Goal: Entertainment & Leisure: Consume media (video, audio)

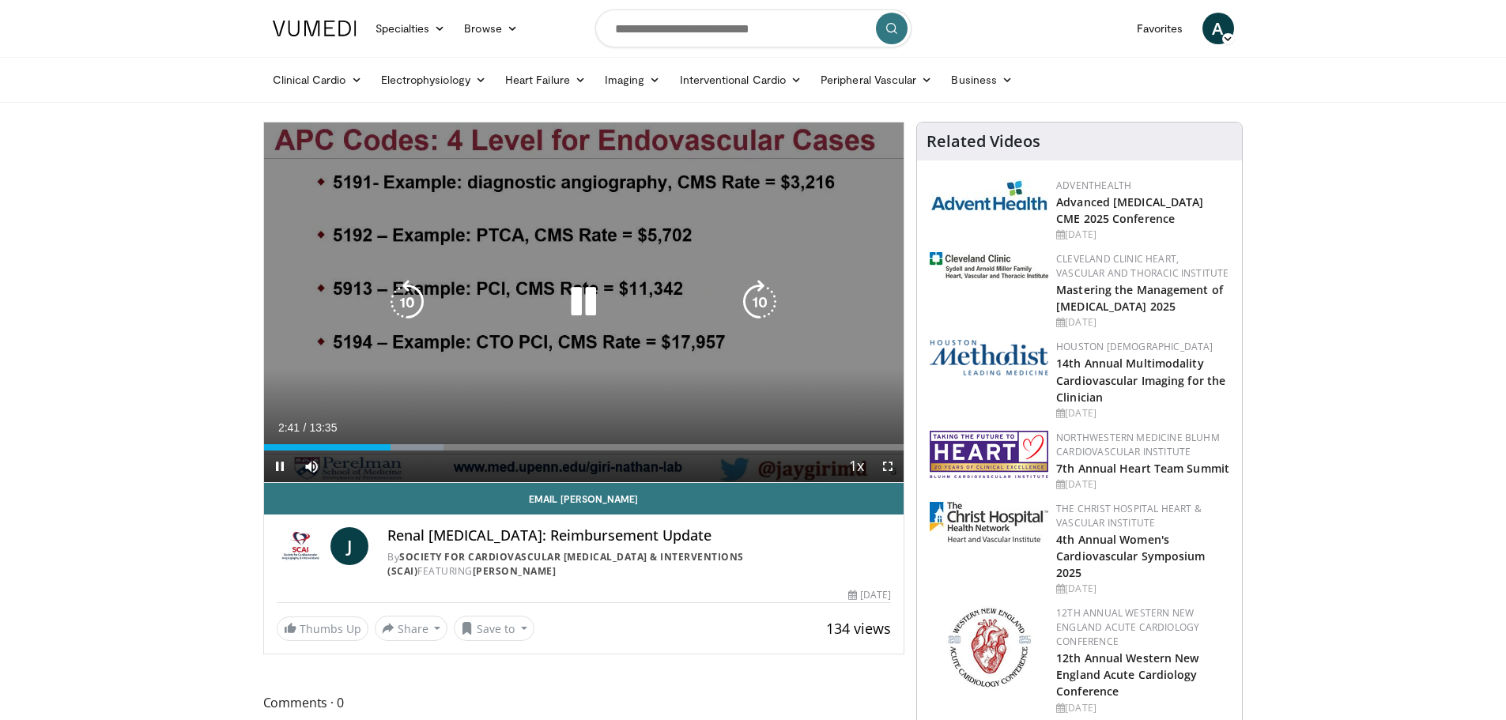
click at [585, 299] on icon "Video Player" at bounding box center [583, 302] width 44 height 44
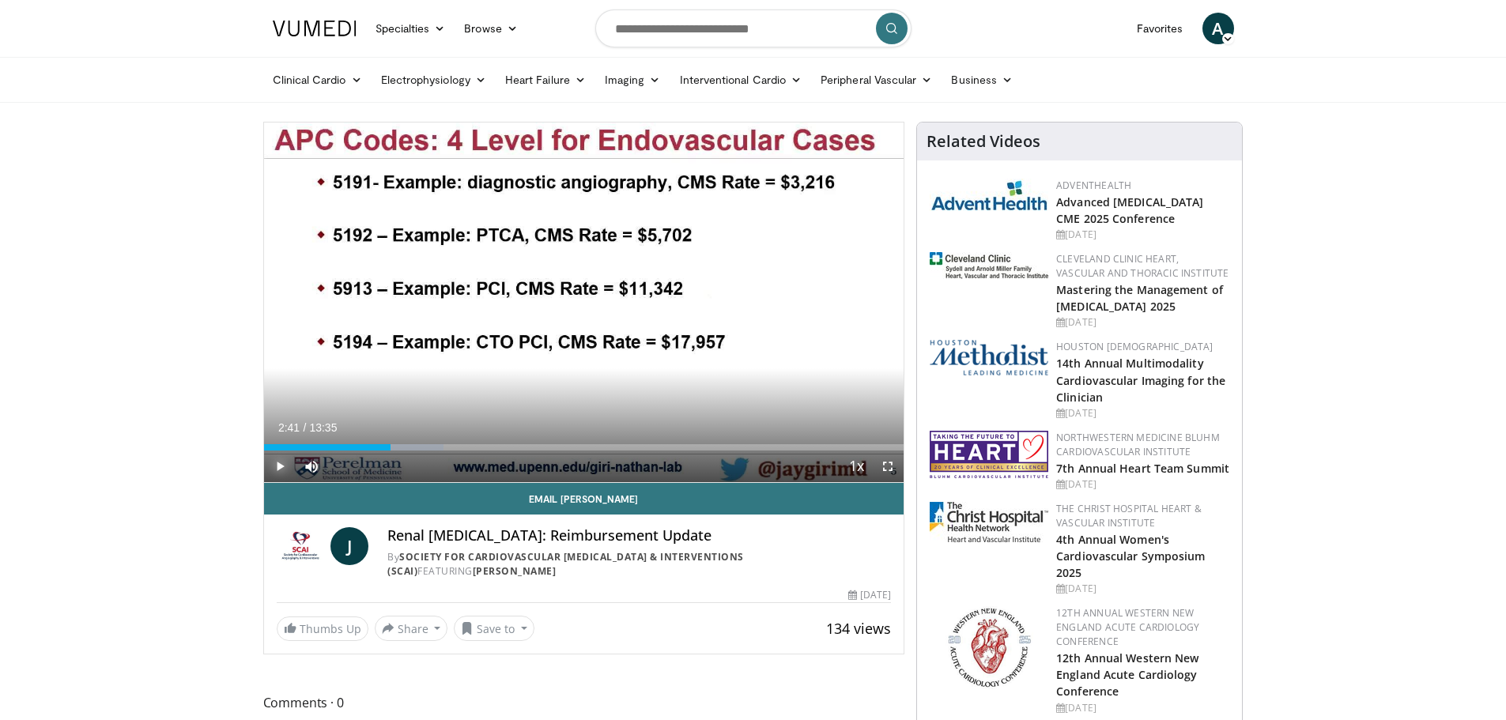
click at [285, 465] on span "Video Player" at bounding box center [280, 467] width 32 height 32
click at [279, 470] on span "Video Player" at bounding box center [280, 467] width 32 height 32
click at [277, 469] on span "Video Player" at bounding box center [280, 467] width 32 height 32
click at [275, 465] on span "Video Player" at bounding box center [280, 467] width 32 height 32
click at [280, 464] on span "Video Player" at bounding box center [280, 467] width 32 height 32
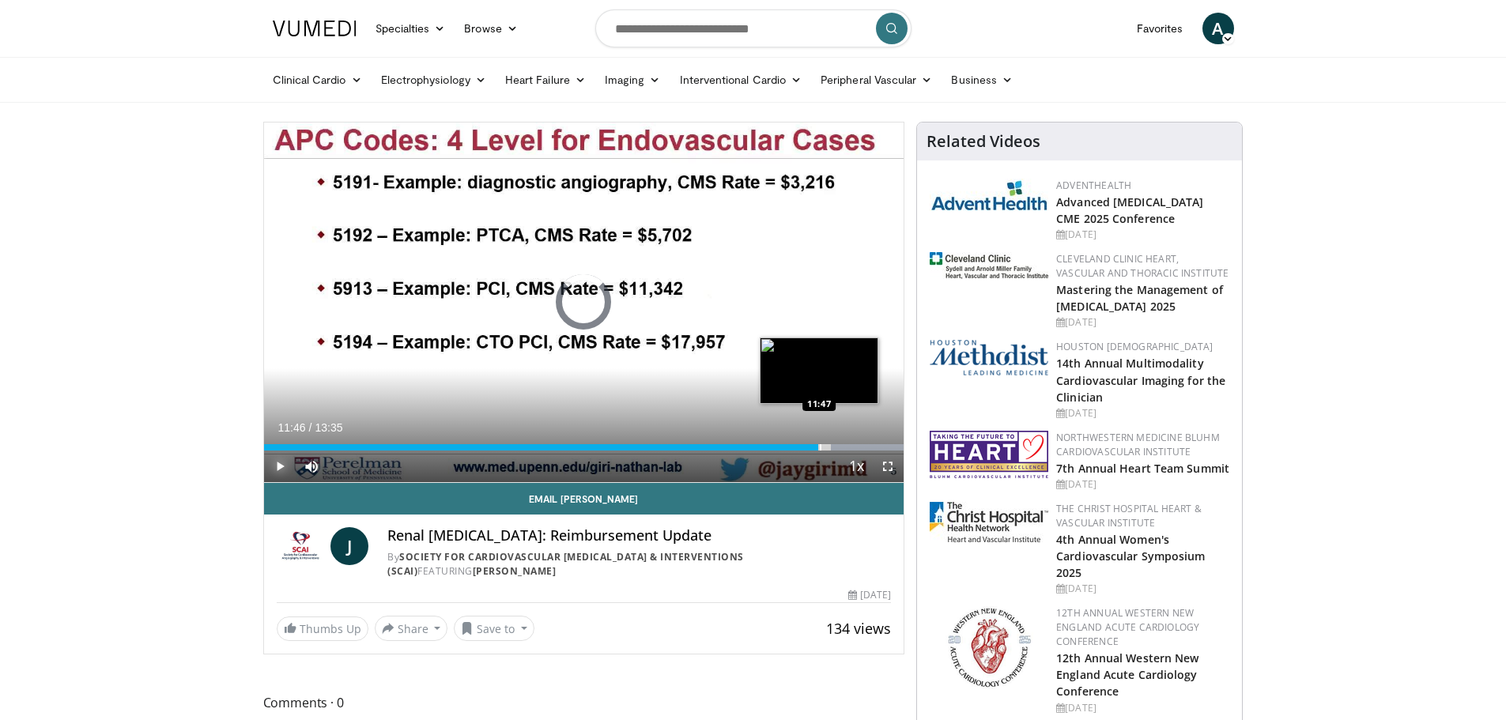
click at [820, 449] on div "Progress Bar" at bounding box center [821, 447] width 2 height 6
